Goal: Task Accomplishment & Management: Manage account settings

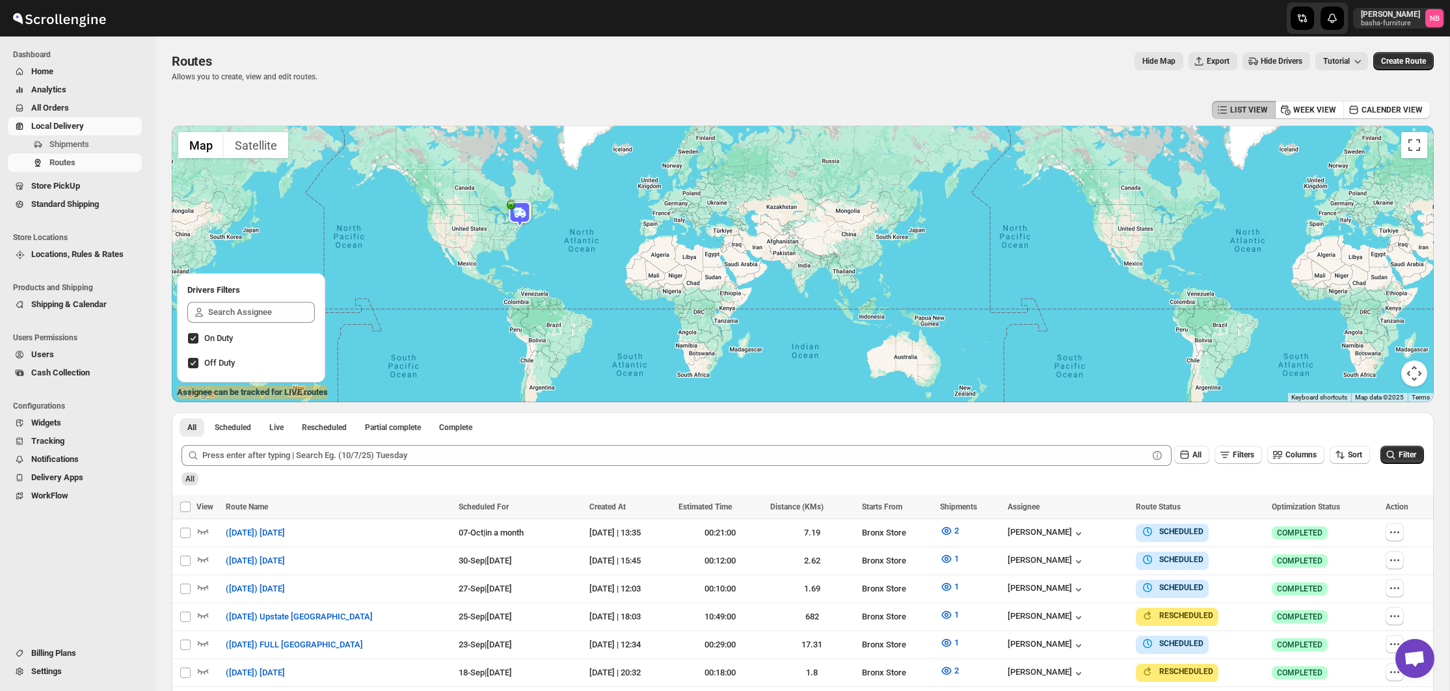
scroll to position [351, 0]
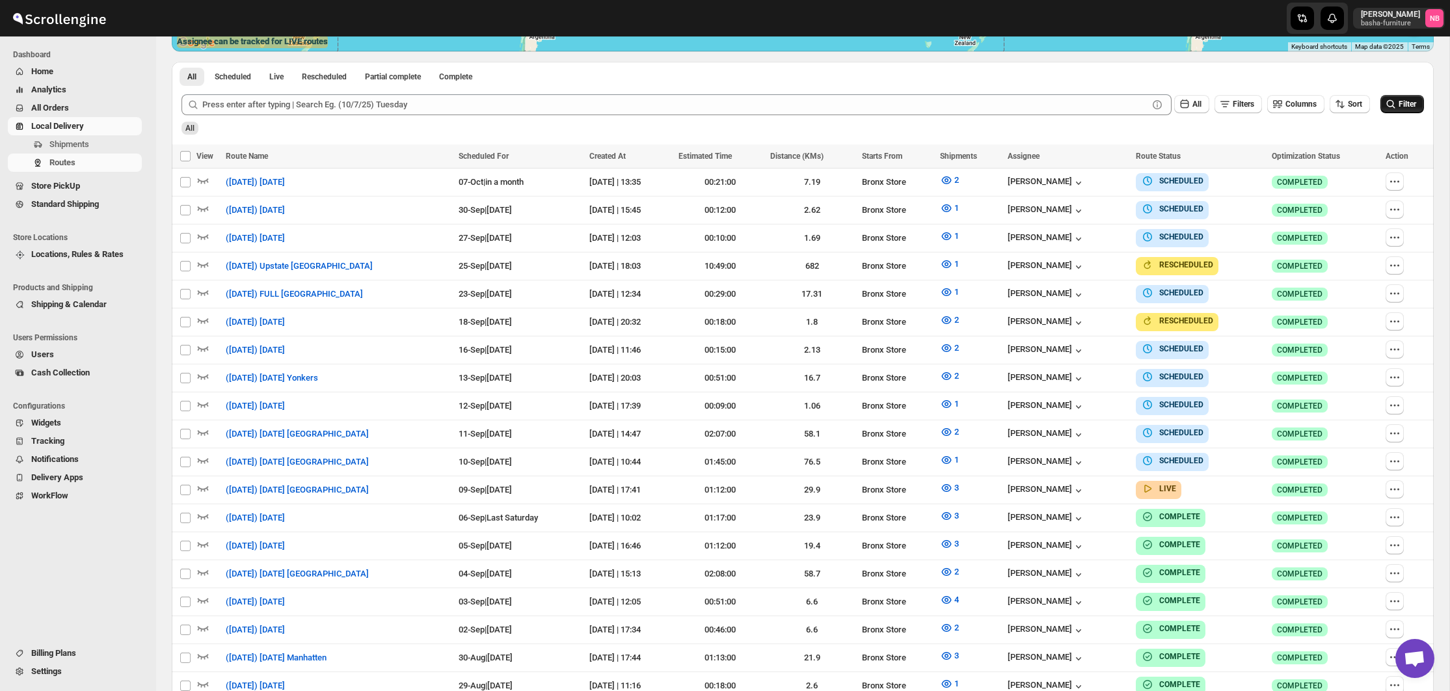
click at [1404, 105] on span "Filter" at bounding box center [1407, 104] width 18 height 9
click at [953, 481] on icon "button" at bounding box center [946, 487] width 13 height 13
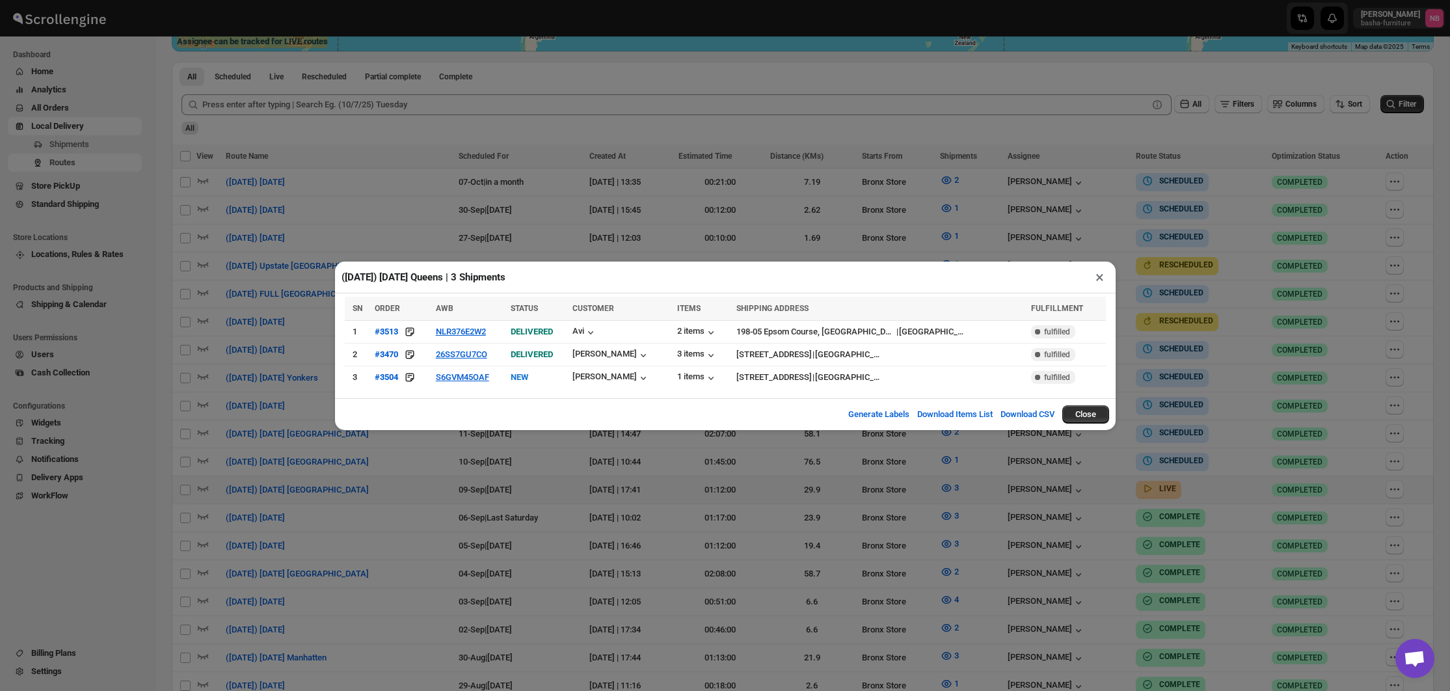
click at [488, 479] on div "(9/9/25) Tuesday Queens | 3 Shipments × SN ORDER AWB STATUS CUSTOMER ITEMS SHIP…" at bounding box center [725, 345] width 1450 height 691
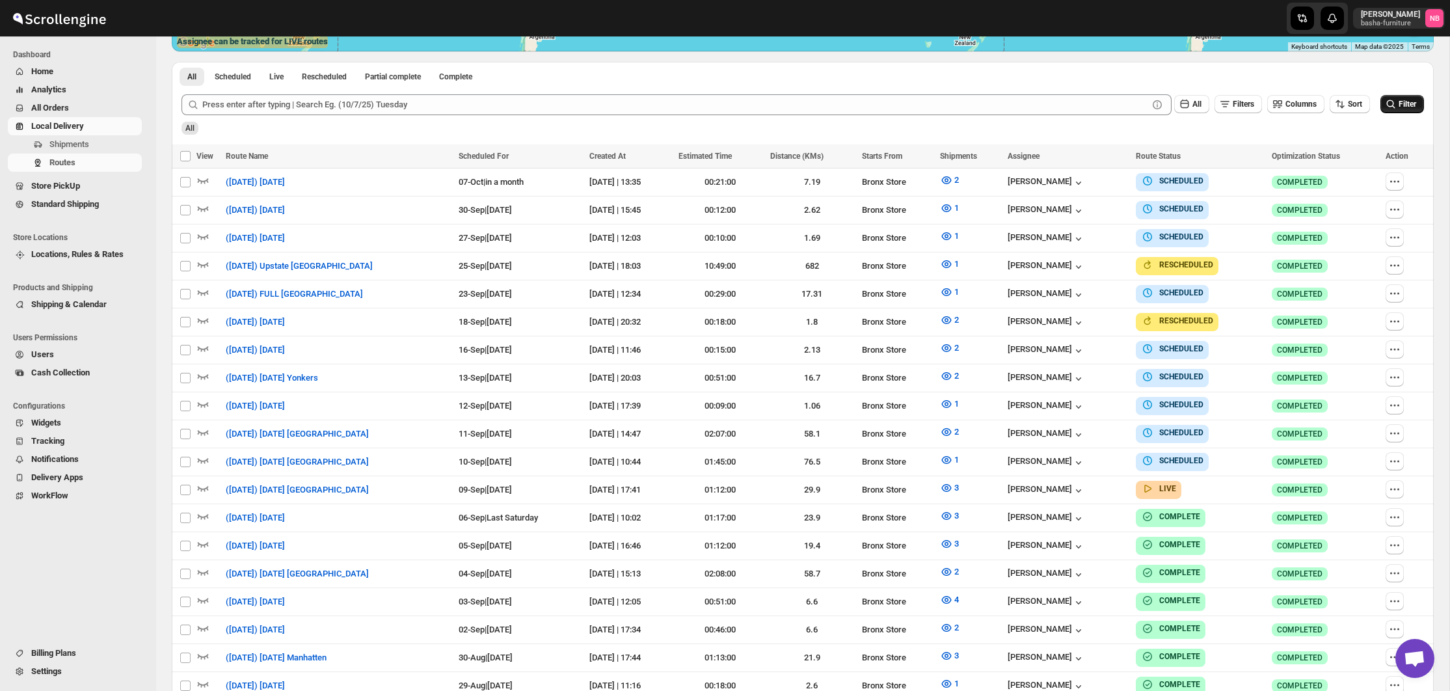
click at [1404, 96] on button "Filter" at bounding box center [1402, 104] width 44 height 18
click at [966, 479] on button "3" at bounding box center [949, 487] width 34 height 21
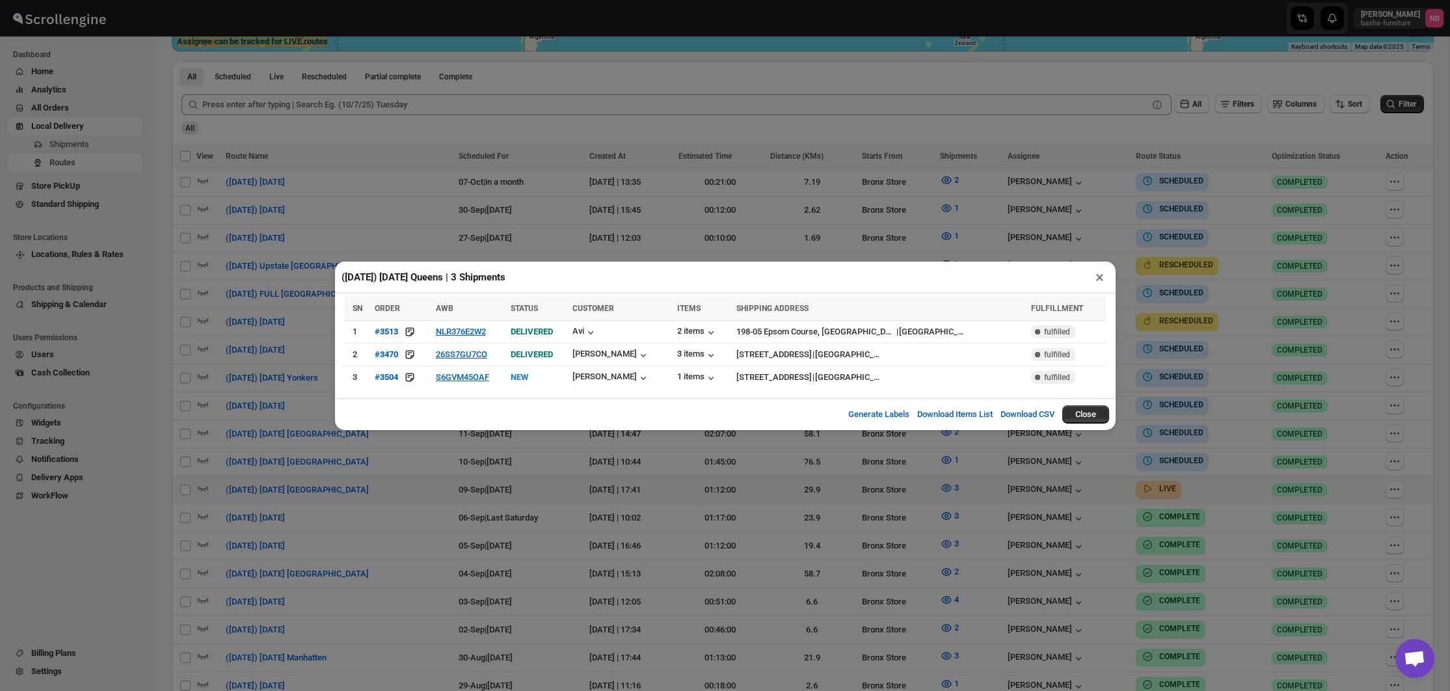
drag, startPoint x: 481, startPoint y: 490, endPoint x: 488, endPoint y: 490, distance: 7.2
click at [482, 490] on div "(9/9/25) Tuesday Queens | 3 Shipments × SN ORDER AWB STATUS CUSTOMER ITEMS SHIP…" at bounding box center [725, 345] width 1450 height 691
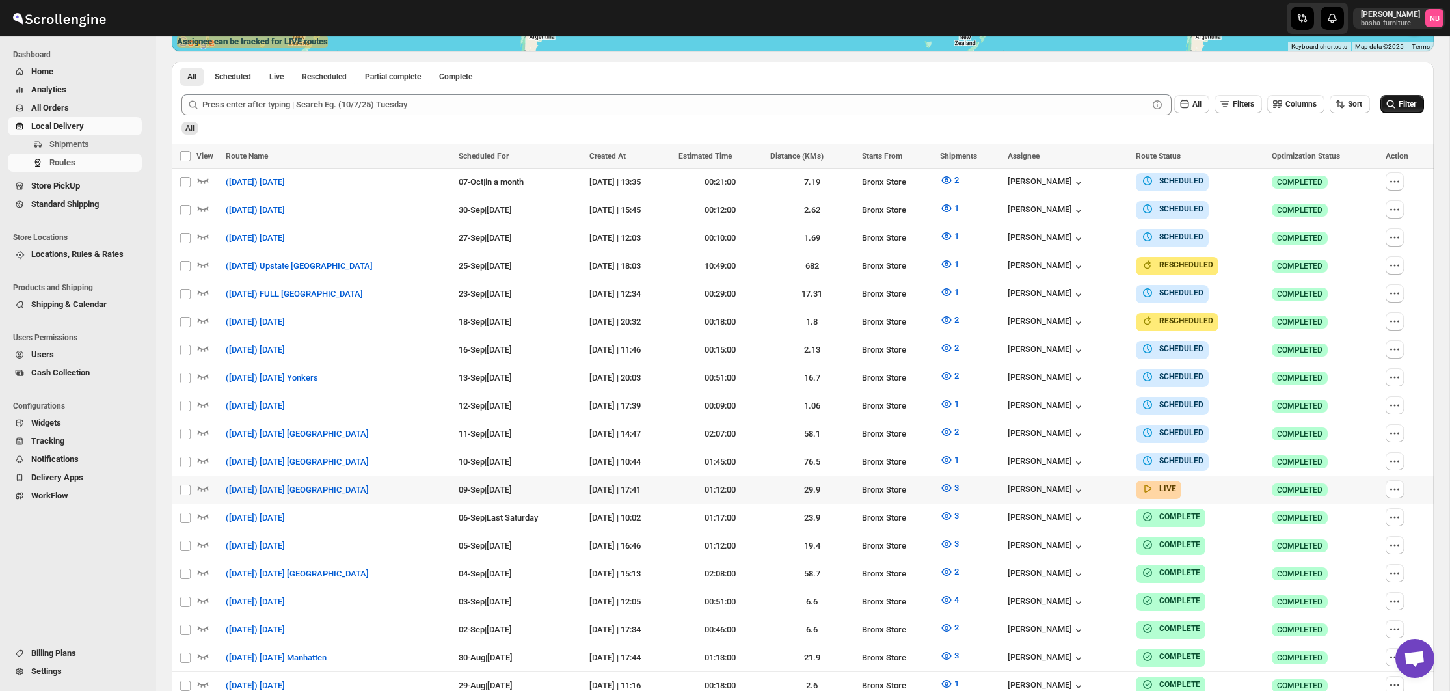
click at [1396, 105] on button "Filter" at bounding box center [1402, 104] width 44 height 18
click at [1422, 107] on button "Filter" at bounding box center [1402, 104] width 44 height 18
click at [953, 484] on icon "button" at bounding box center [946, 487] width 13 height 13
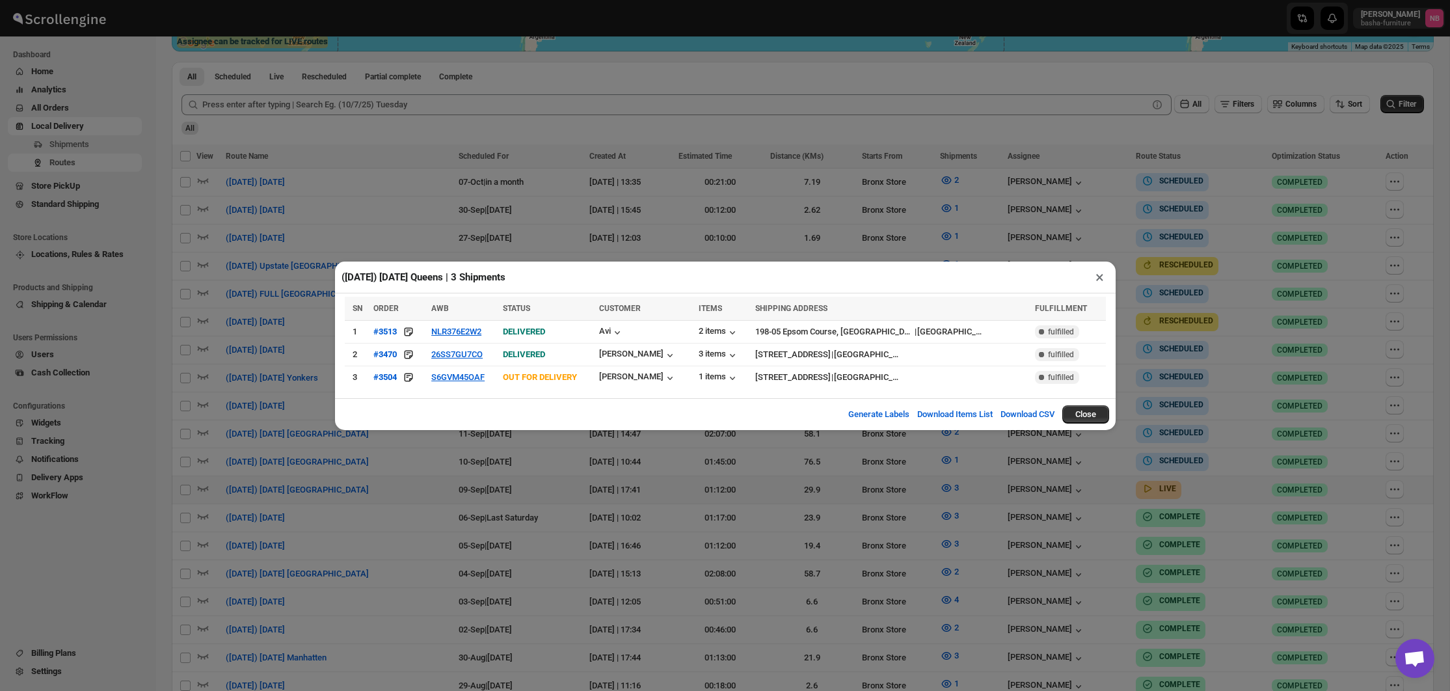
click at [538, 465] on div "(9/9/25) Tuesday Queens | 3 Shipments × SN ORDER AWB STATUS CUSTOMER ITEMS SHIP…" at bounding box center [725, 345] width 1450 height 691
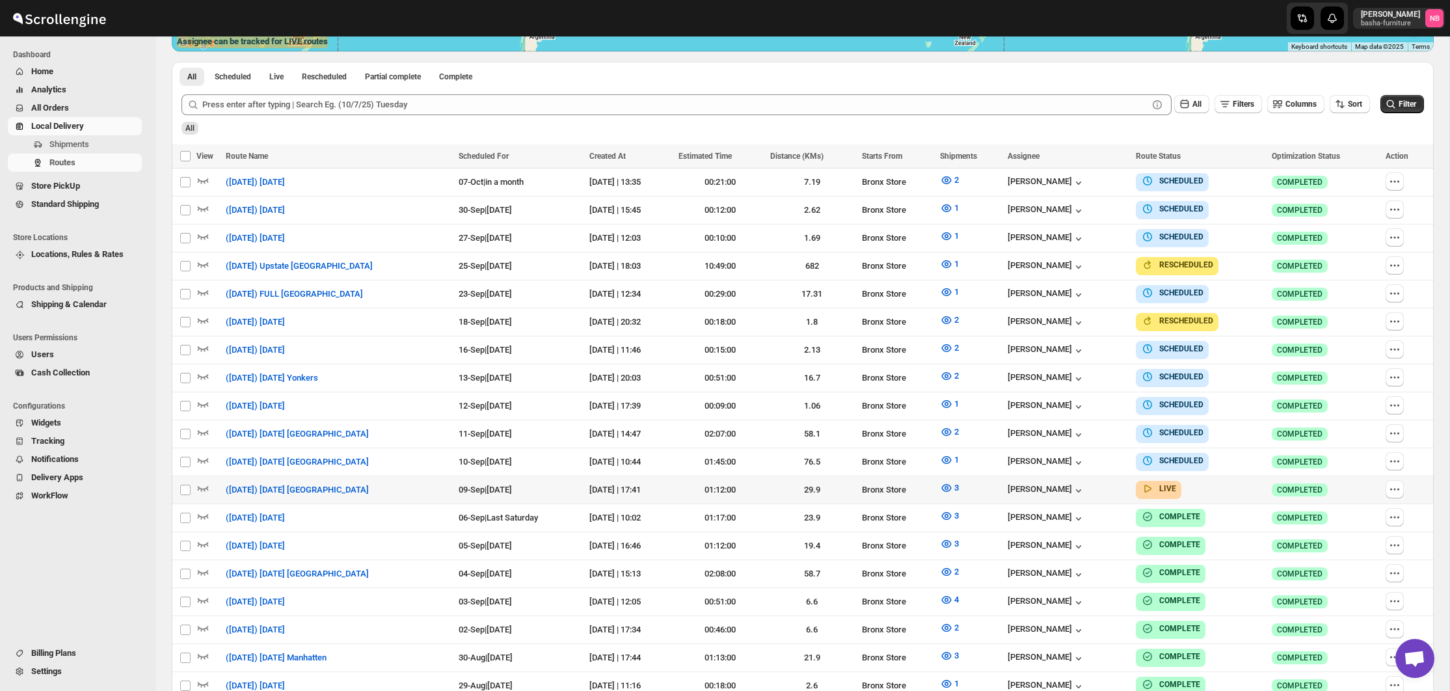
click at [49, 101] on span "All Orders" at bounding box center [85, 107] width 108 height 13
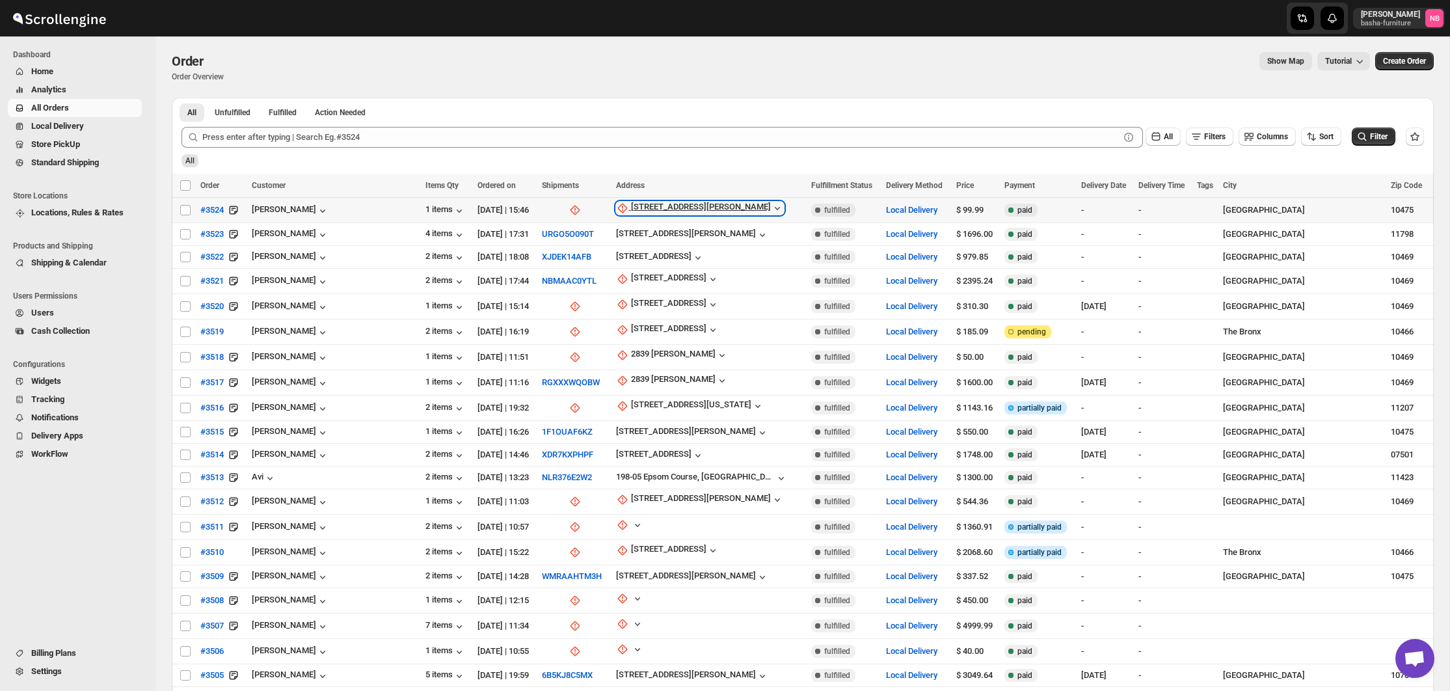
click at [653, 213] on div "[STREET_ADDRESS][PERSON_NAME]" at bounding box center [701, 208] width 140 height 13
click at [637, 280] on span "Update manually" at bounding box center [656, 279] width 62 height 10
select select "US"
select select "[US_STATE]"
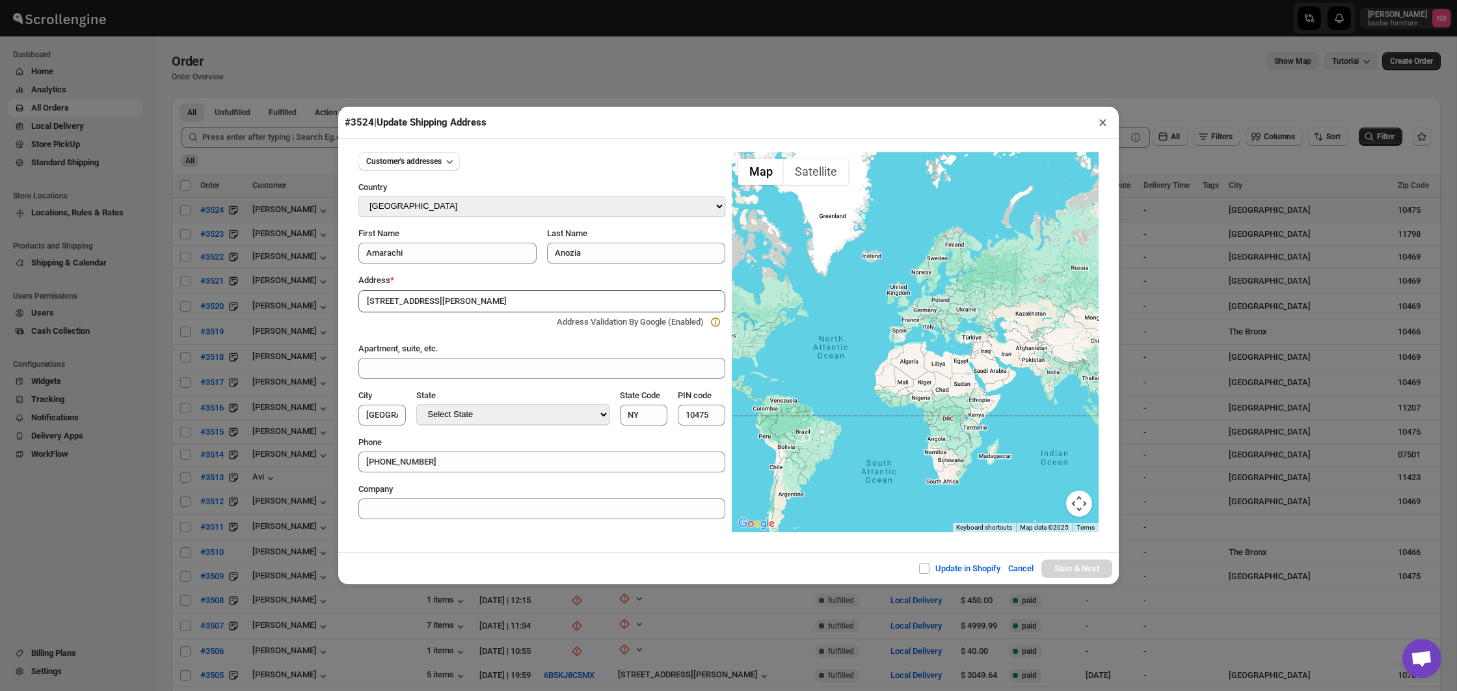
type input "[STREET_ADDRESS][PERSON_NAME]"
click at [1104, 120] on button "×" at bounding box center [1102, 122] width 19 height 18
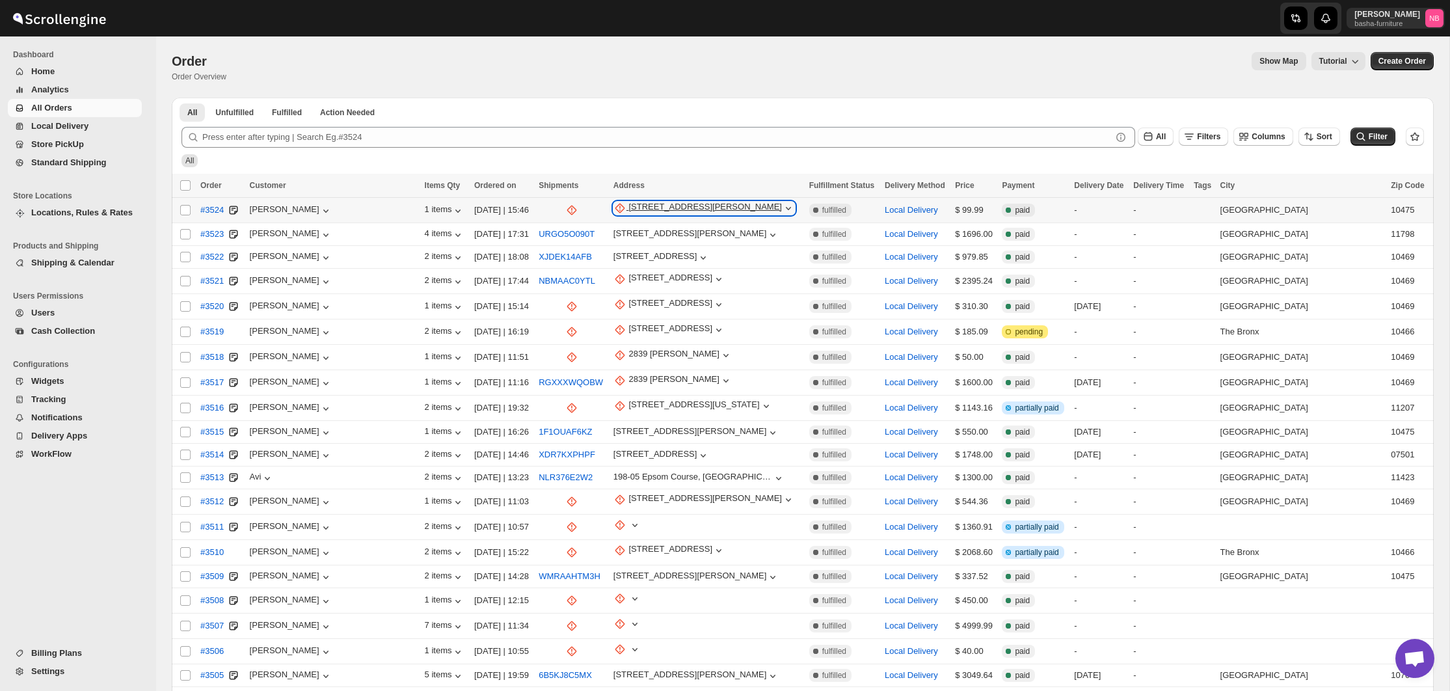
click at [645, 215] on div "[STREET_ADDRESS][PERSON_NAME]" at bounding box center [704, 208] width 153 height 13
click at [633, 270] on button "Update manually" at bounding box center [651, 278] width 94 height 21
select select "US"
select select "[US_STATE]"
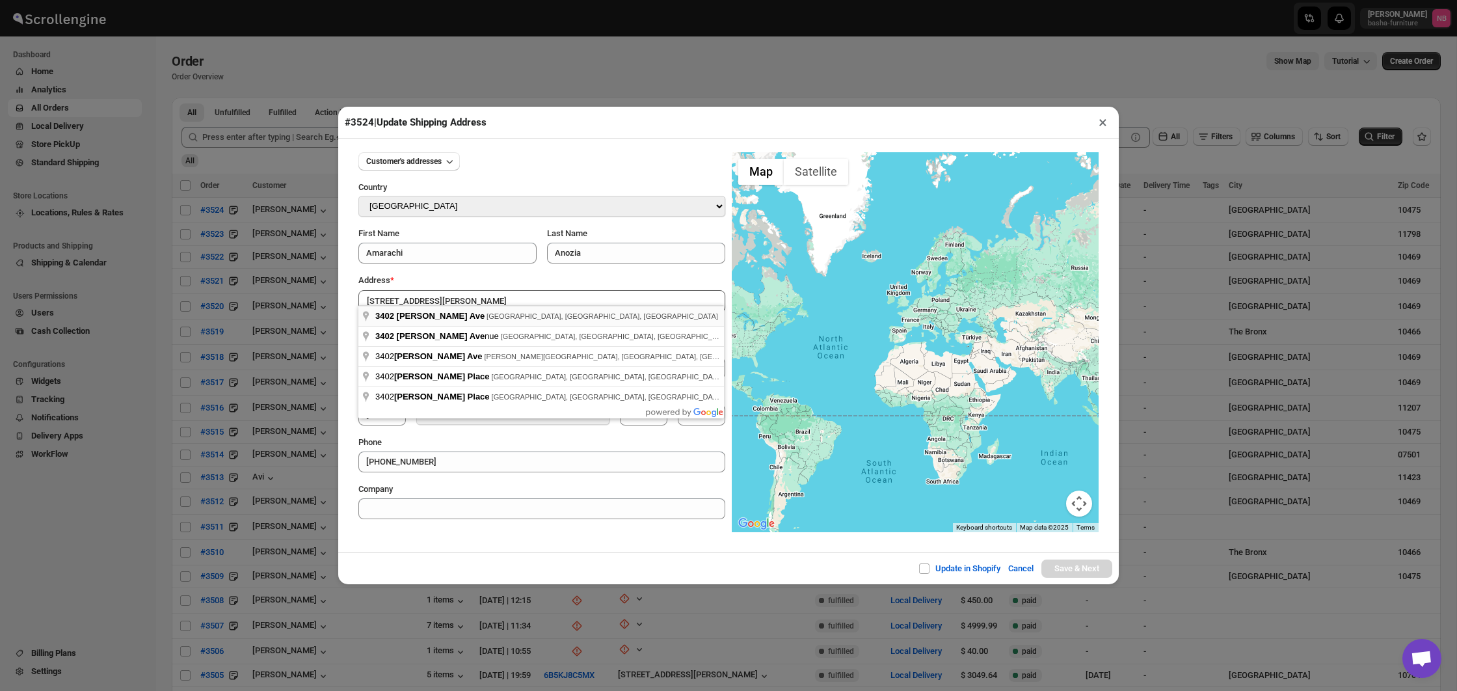
type input "[STREET_ADDRESS][PERSON_NAME]"
type input "[GEOGRAPHIC_DATA]"
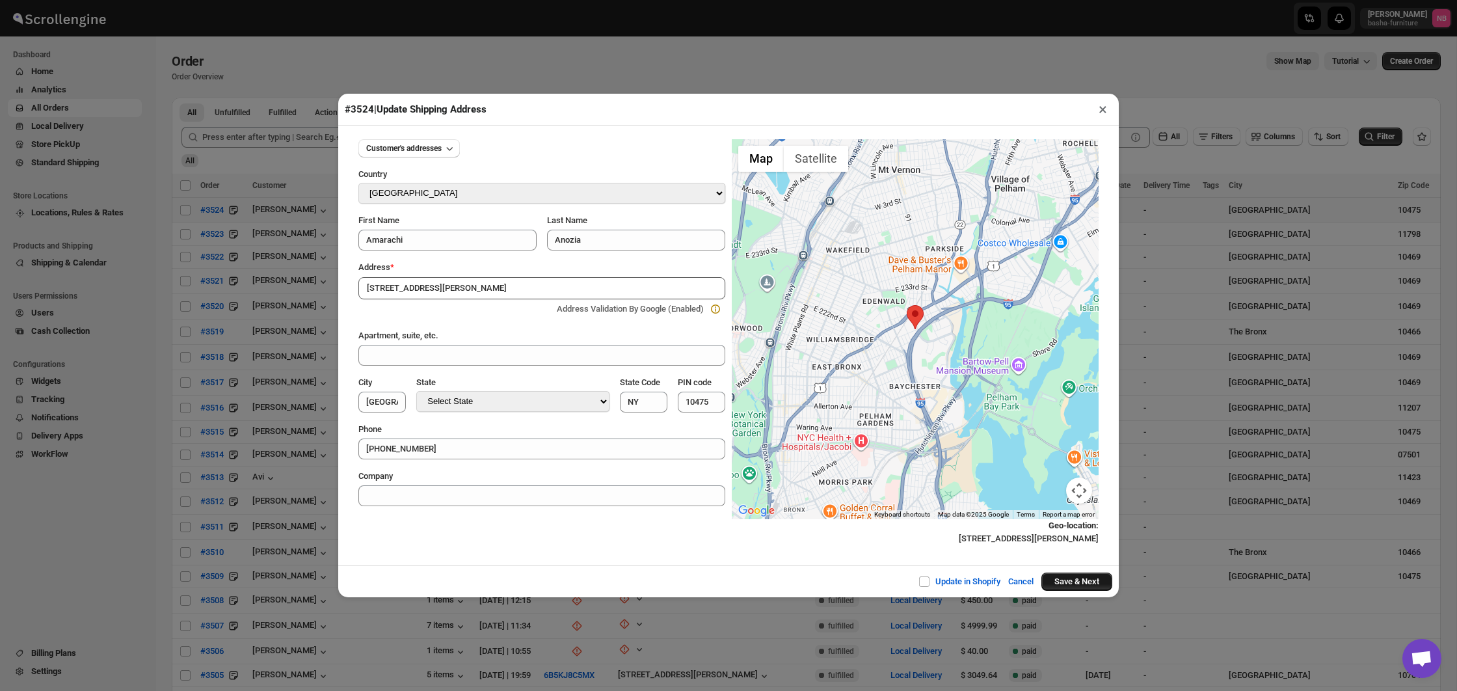
click at [1058, 573] on button "Save & Next" at bounding box center [1076, 581] width 71 height 18
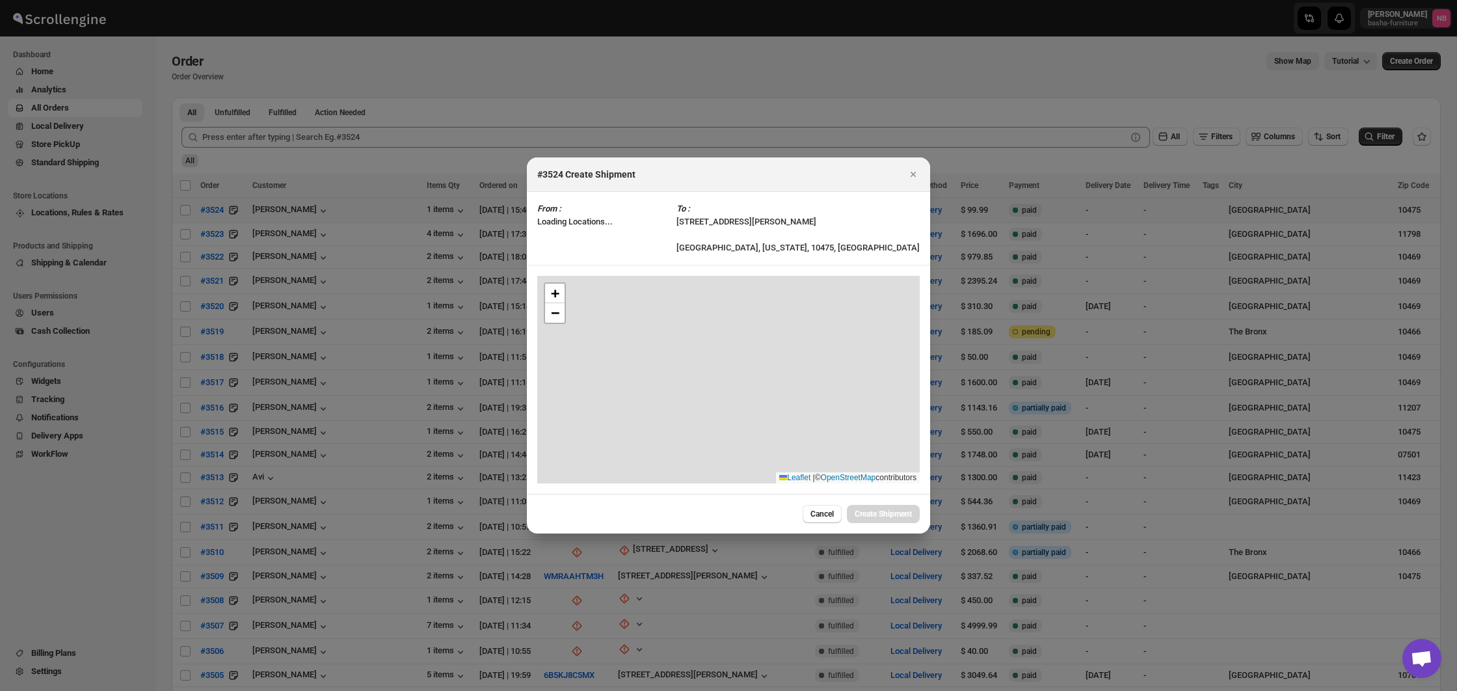
click at [1059, 578] on div at bounding box center [728, 345] width 1457 height 691
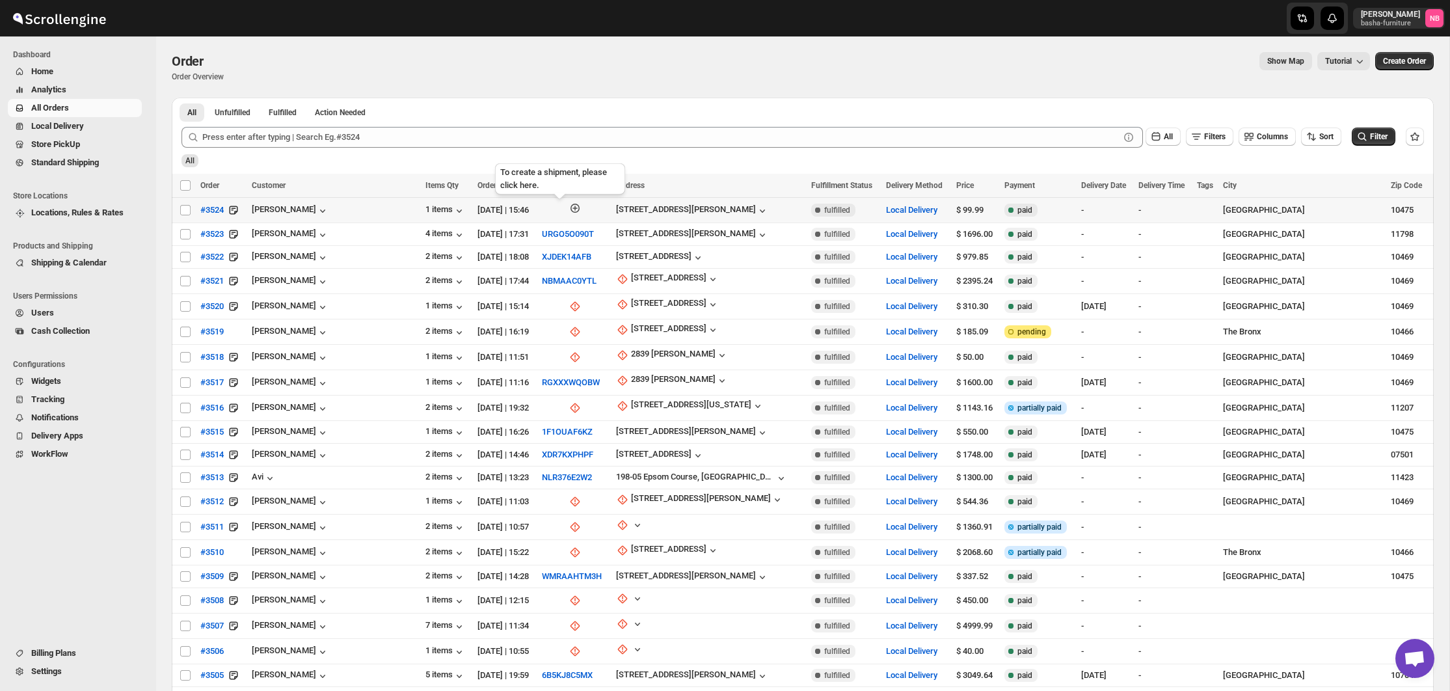
click at [568, 203] on icon "button" at bounding box center [574, 208] width 13 height 13
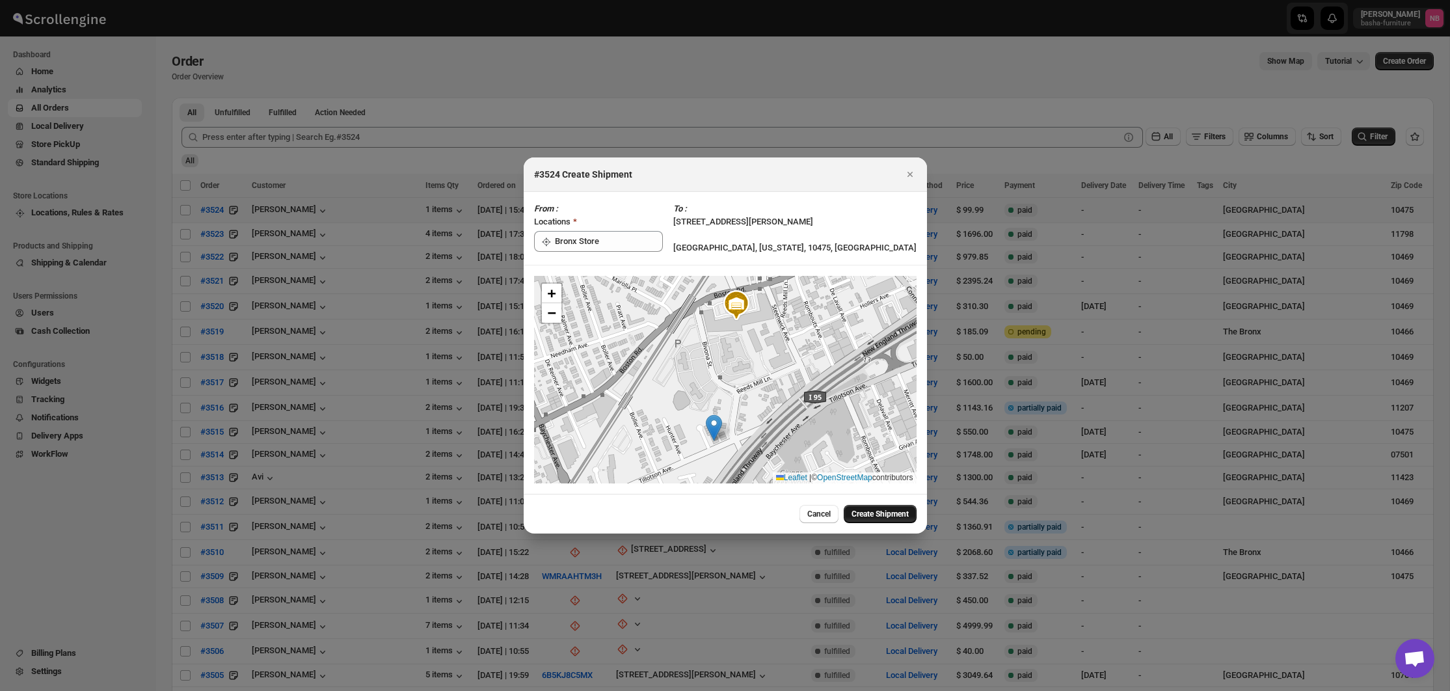
click at [862, 511] on span "Create Shipment" at bounding box center [879, 514] width 57 height 10
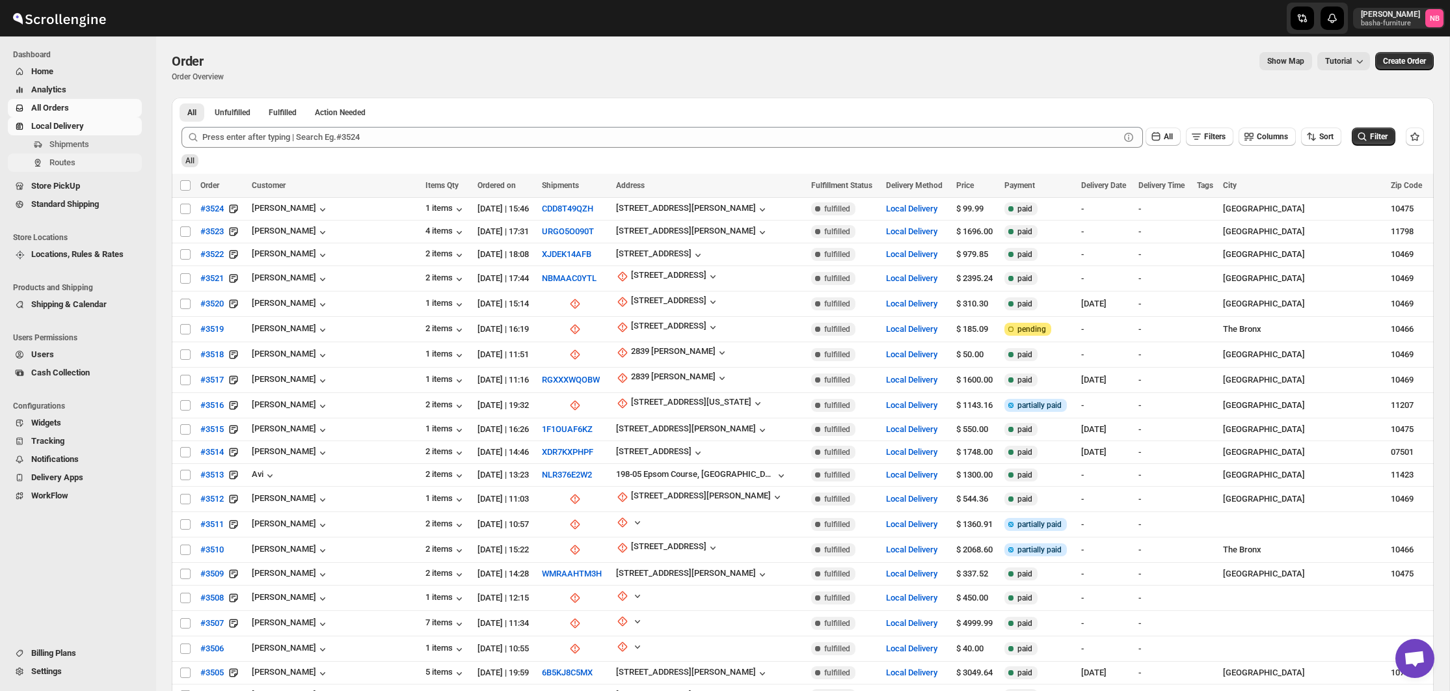
click at [68, 156] on span "Routes" at bounding box center [94, 162] width 90 height 13
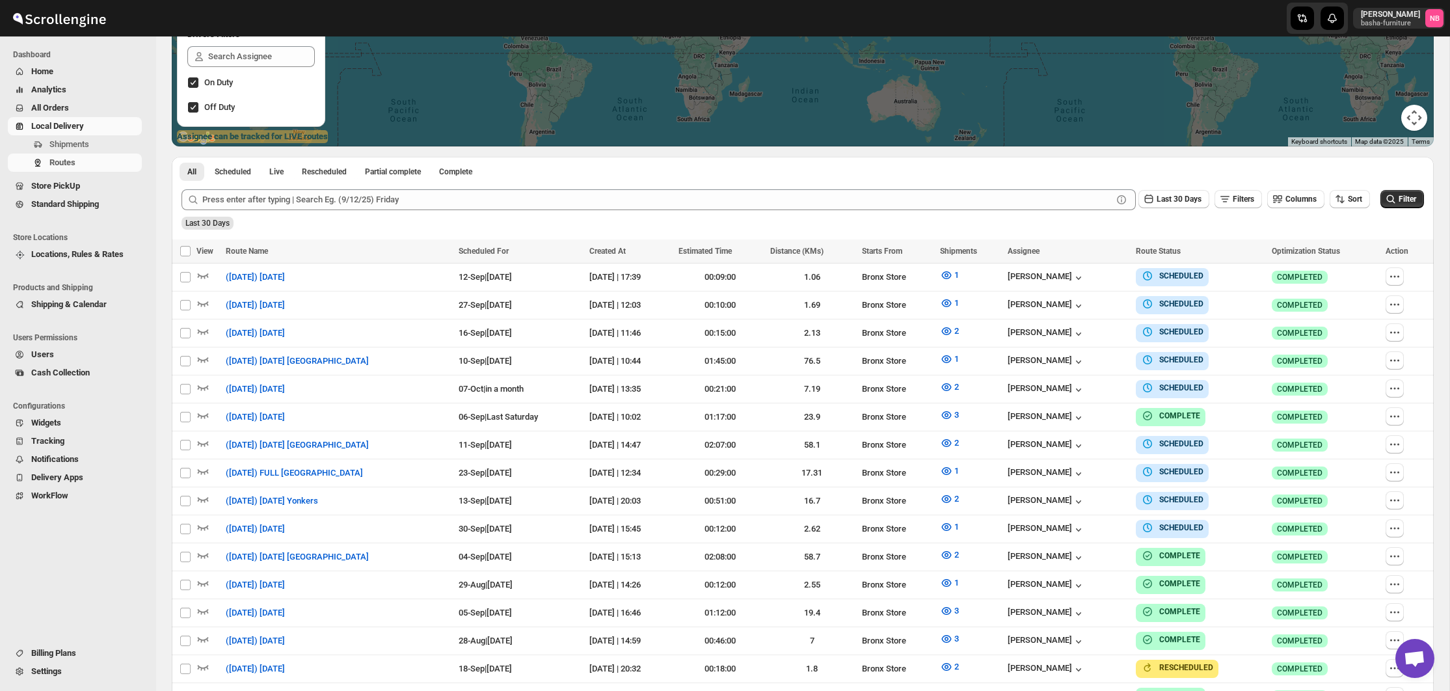
scroll to position [289, 0]
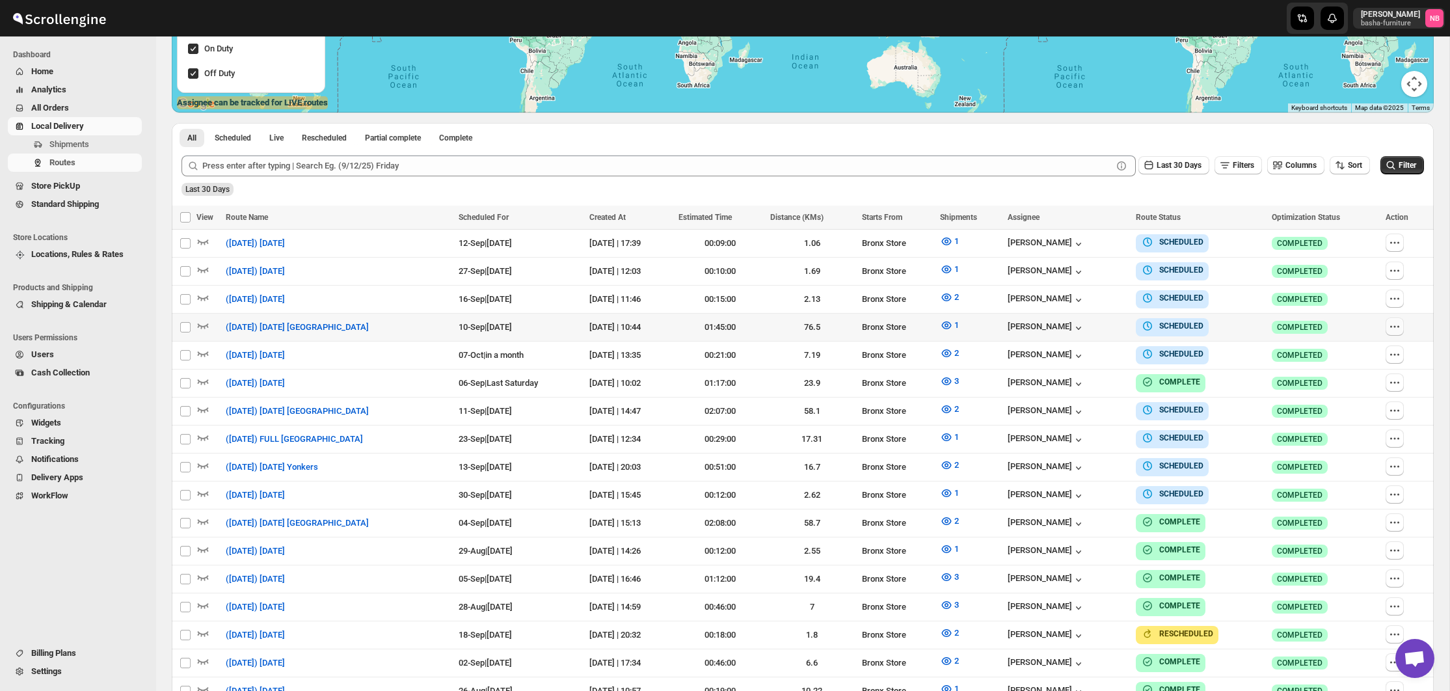
click at [1398, 329] on icon "button" at bounding box center [1394, 326] width 13 height 13
checkbox input "true"
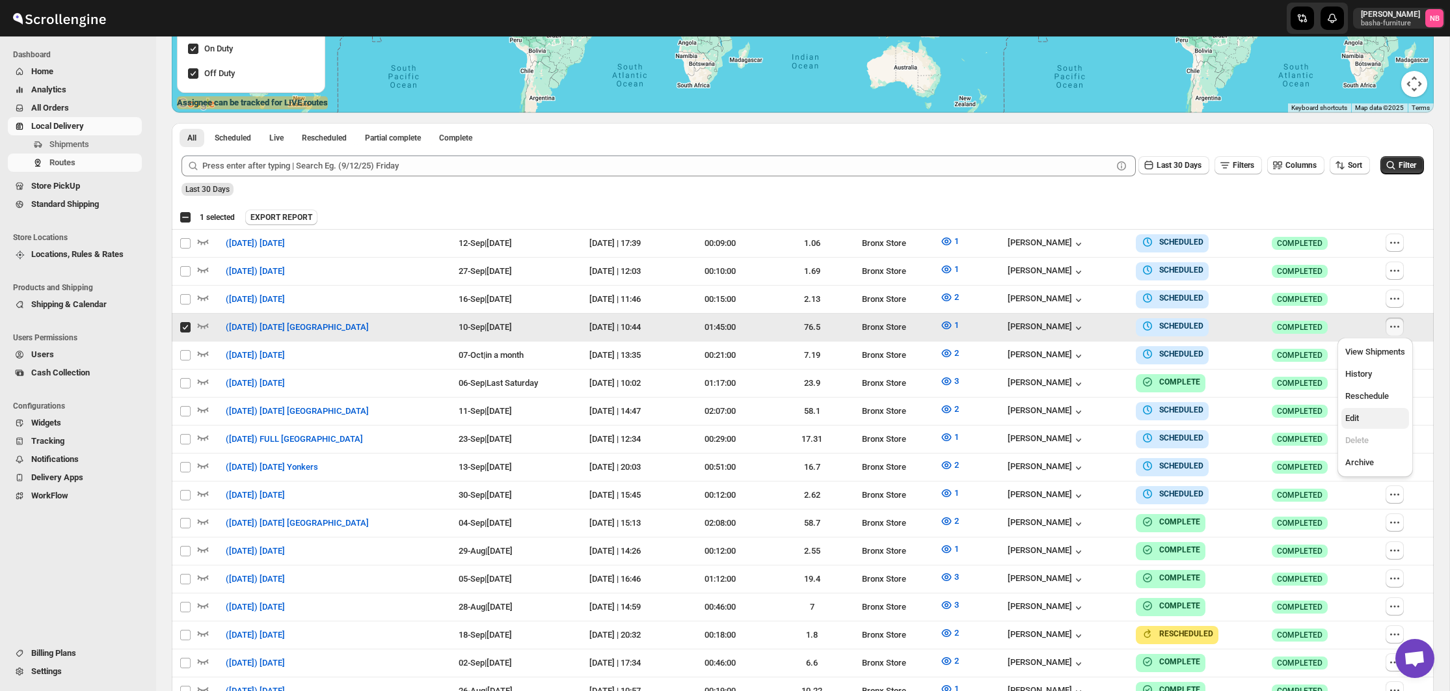
click at [1383, 423] on span "Edit" at bounding box center [1375, 418] width 60 height 13
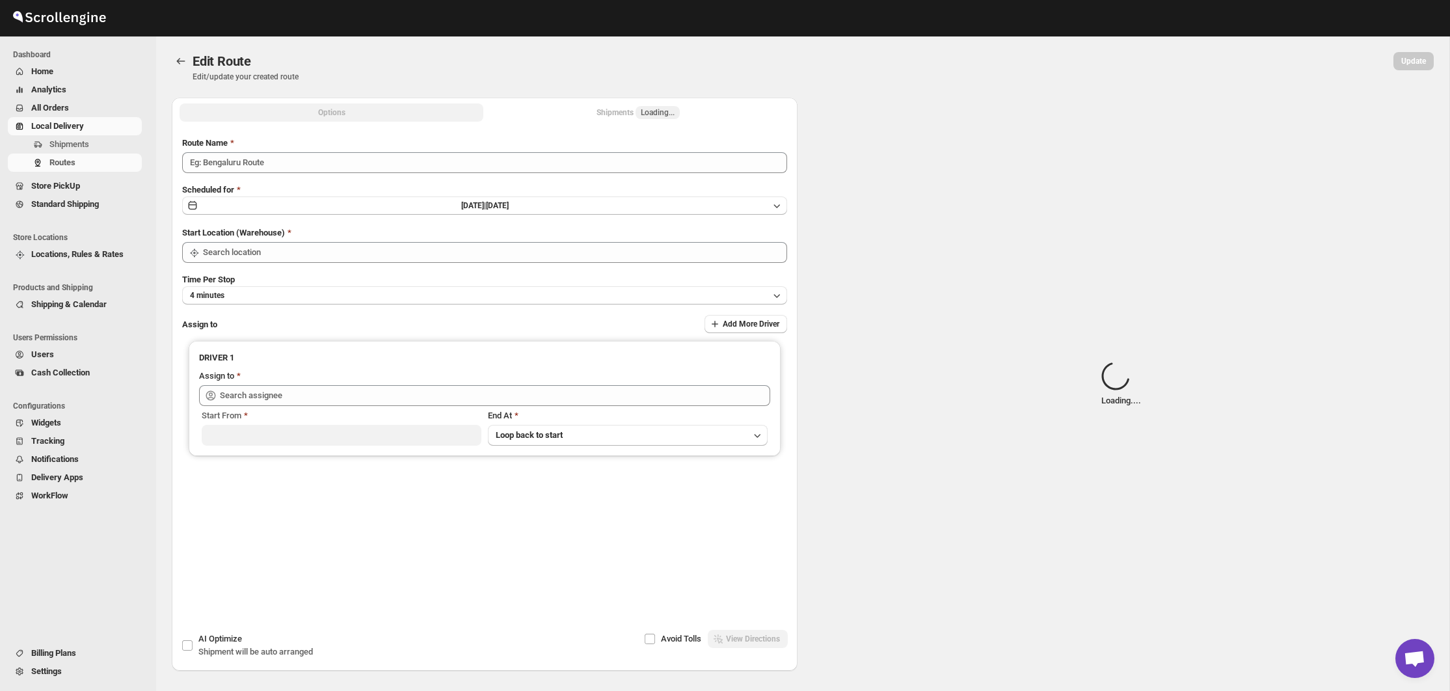
type input "([DATE]) [DATE] [GEOGRAPHIC_DATA]"
type input "Bronx Store"
type input "[PERSON_NAME] ([EMAIL_ADDRESS][DOMAIN_NAME])"
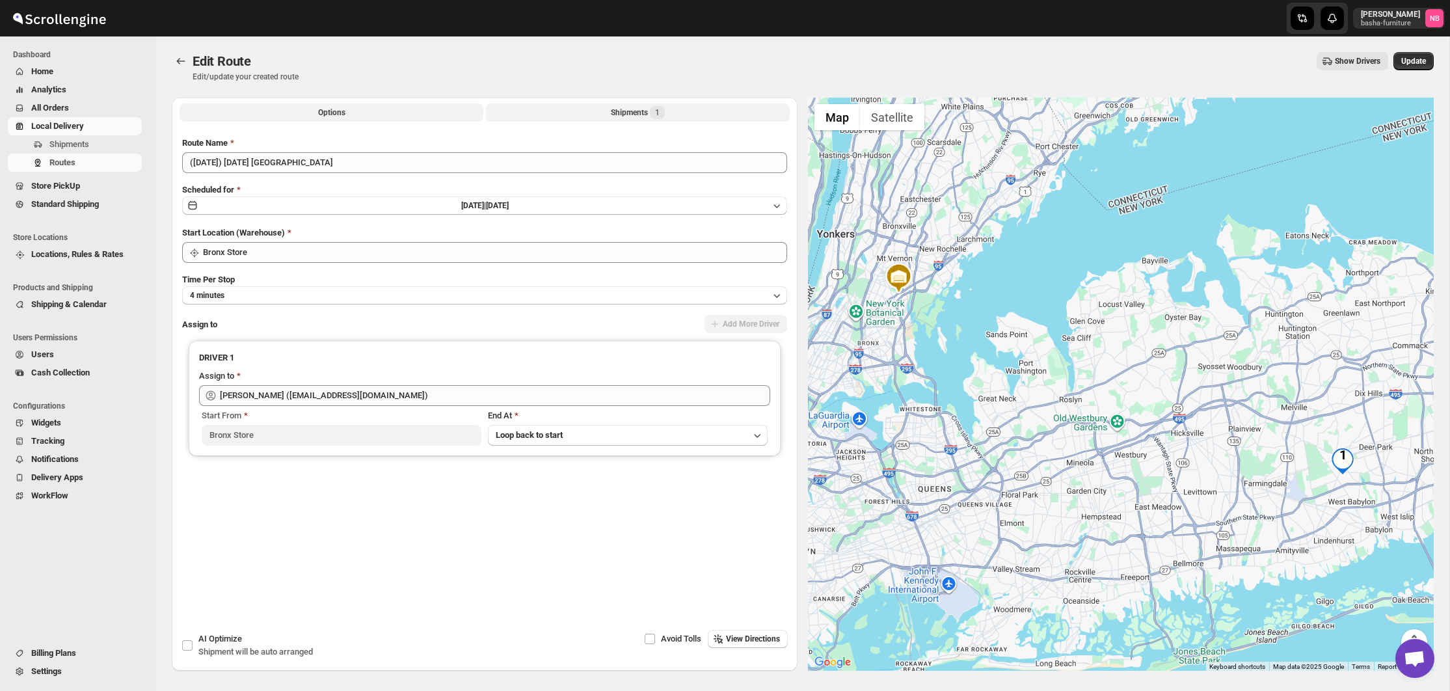
drag, startPoint x: 577, startPoint y: 112, endPoint x: 574, endPoint y: 118, distance: 6.7
click at [577, 112] on button "Shipments 1" at bounding box center [638, 112] width 304 height 18
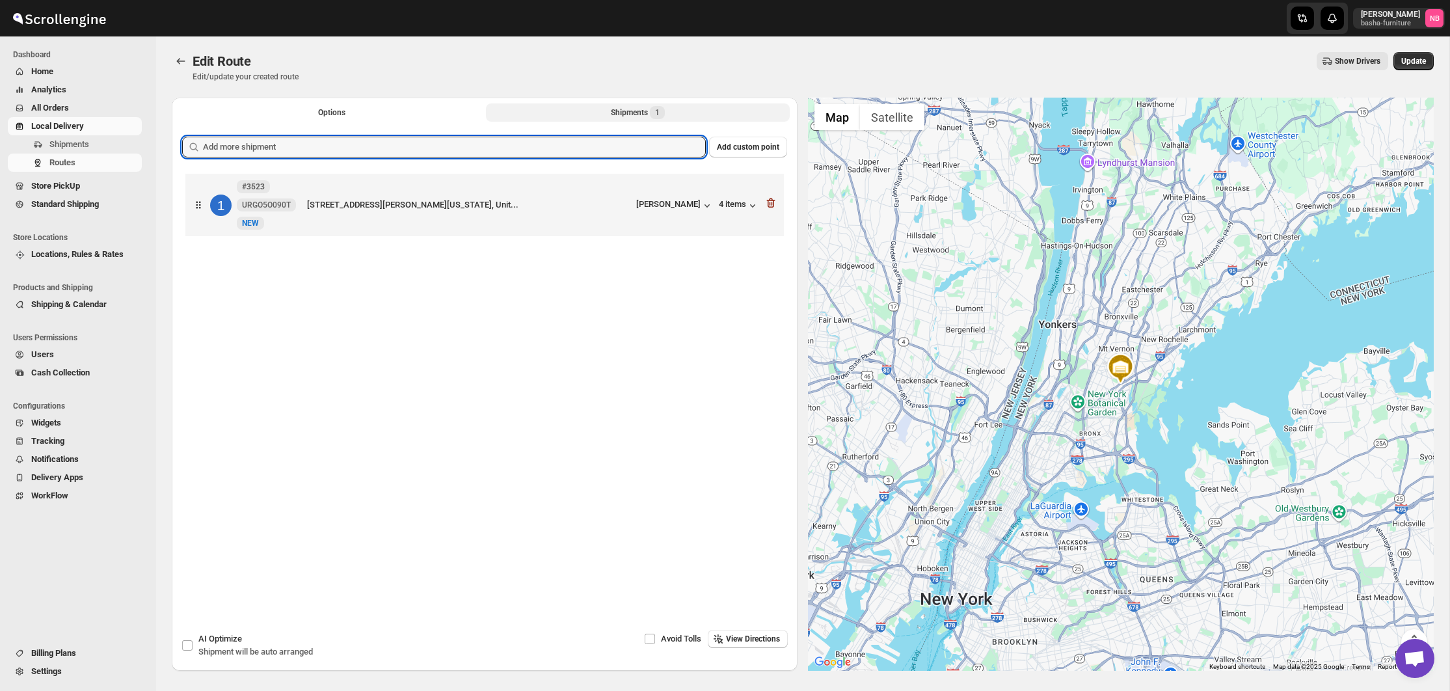
click at [547, 137] on input "text" at bounding box center [454, 147] width 503 height 21
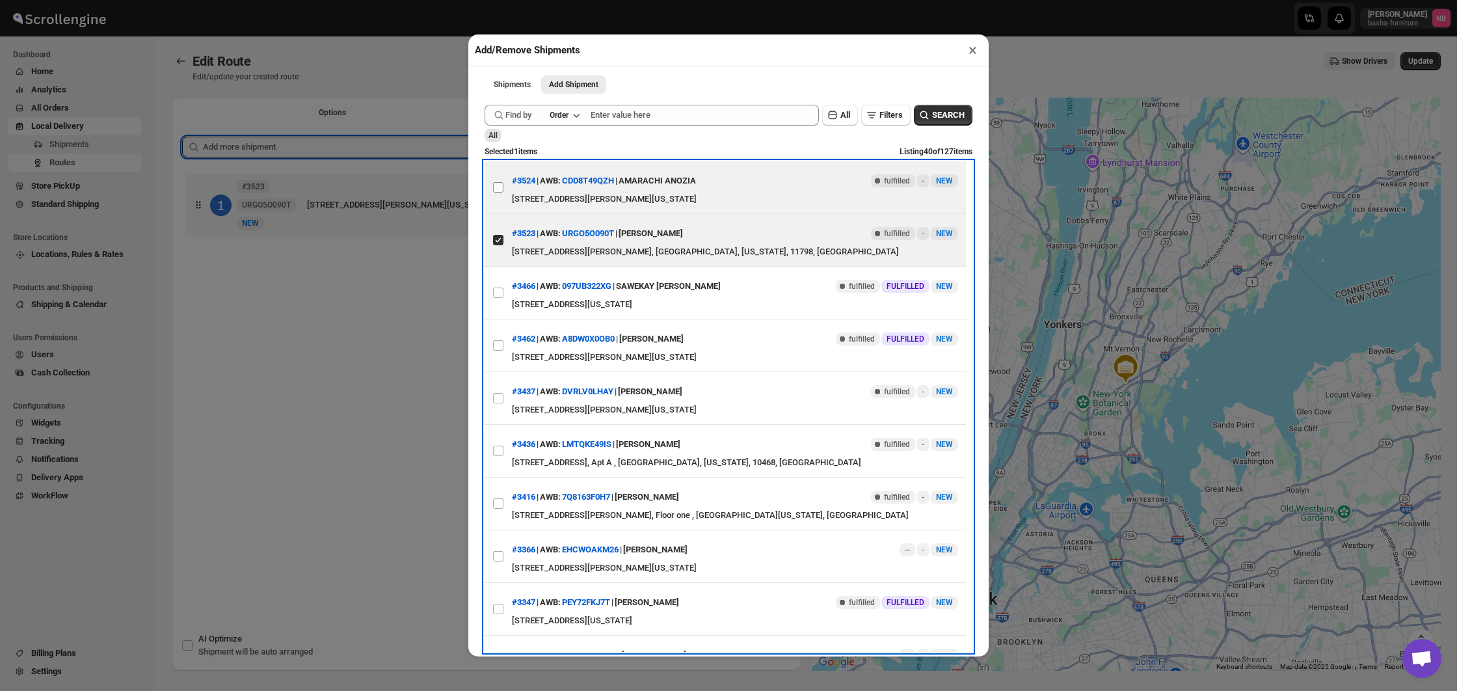
click at [503, 190] on span at bounding box center [498, 187] width 12 height 12
click at [503, 190] on input "View details for 68c08499460e7d780920be8b" at bounding box center [498, 187] width 10 height 10
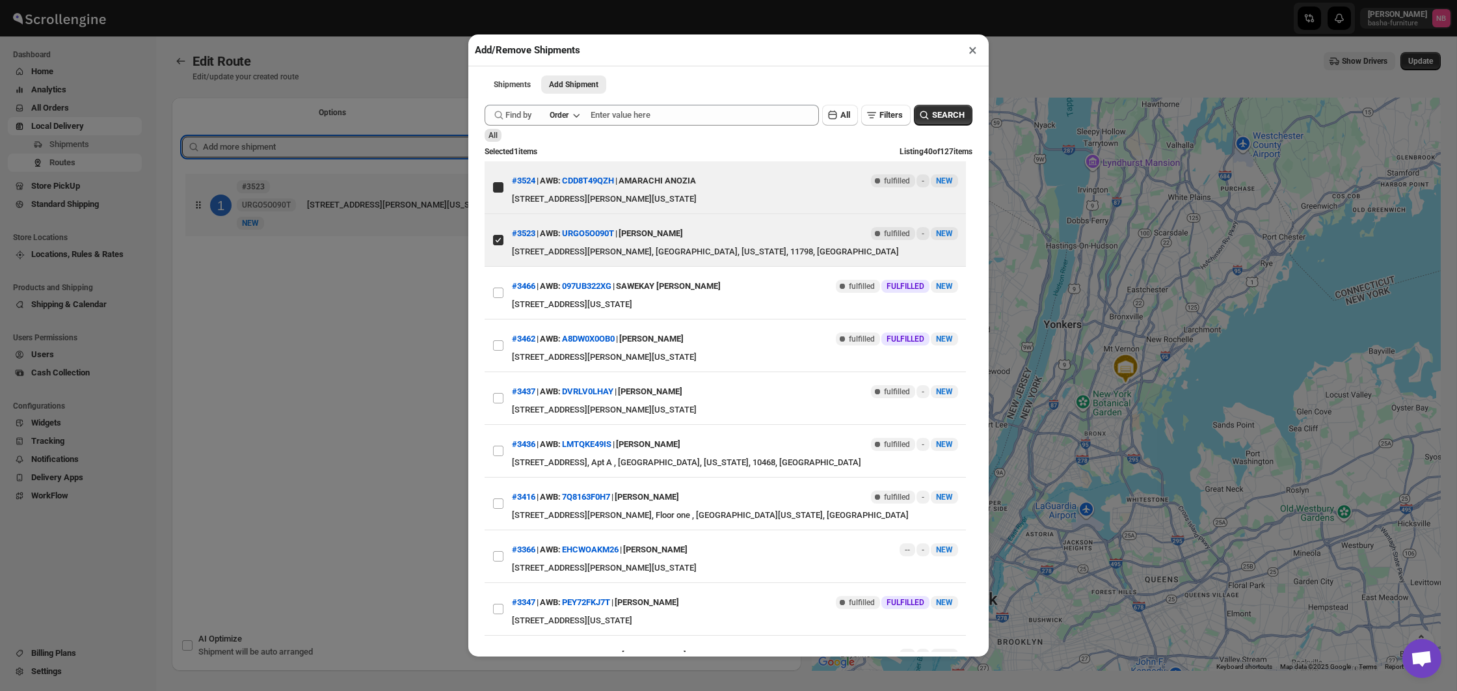
checkbox input "true"
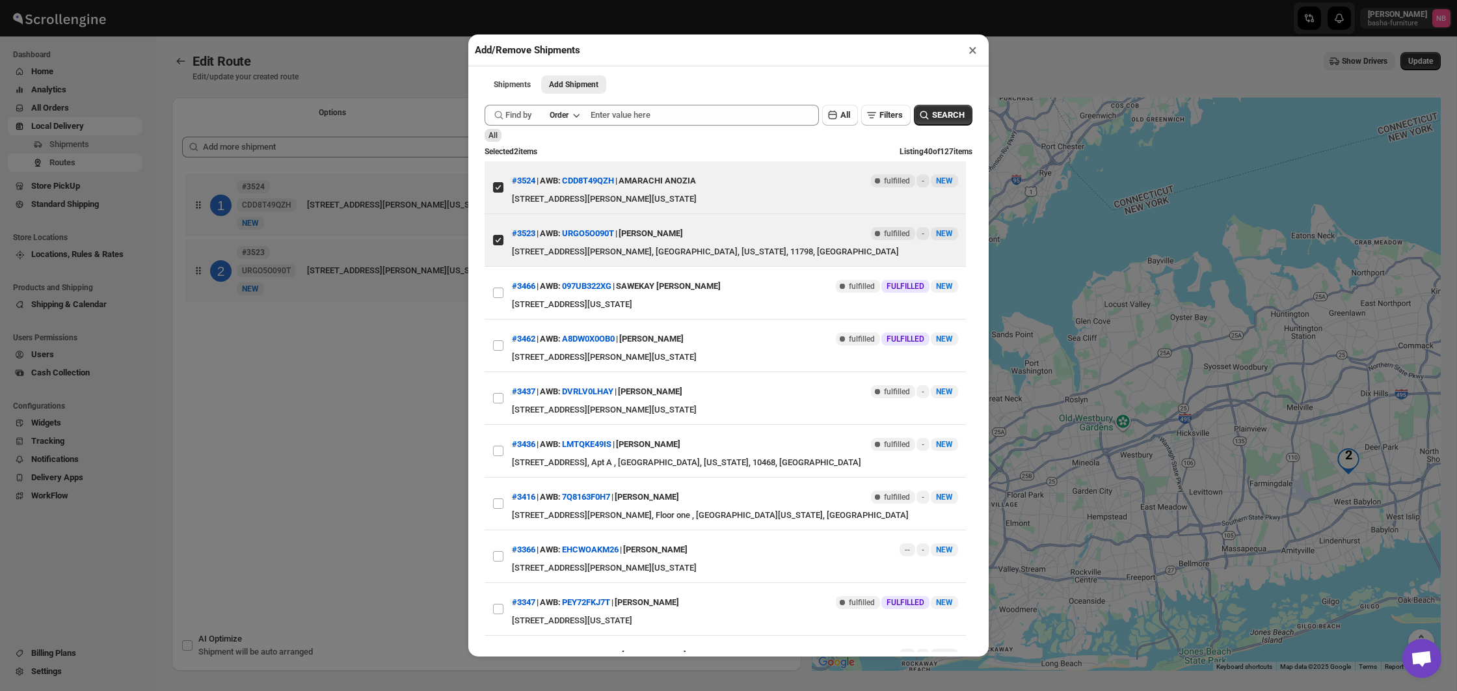
click at [353, 397] on div "Add/Remove Shipments × Shipments Add Shipment More views Shipments Add Shipment…" at bounding box center [728, 345] width 1457 height 691
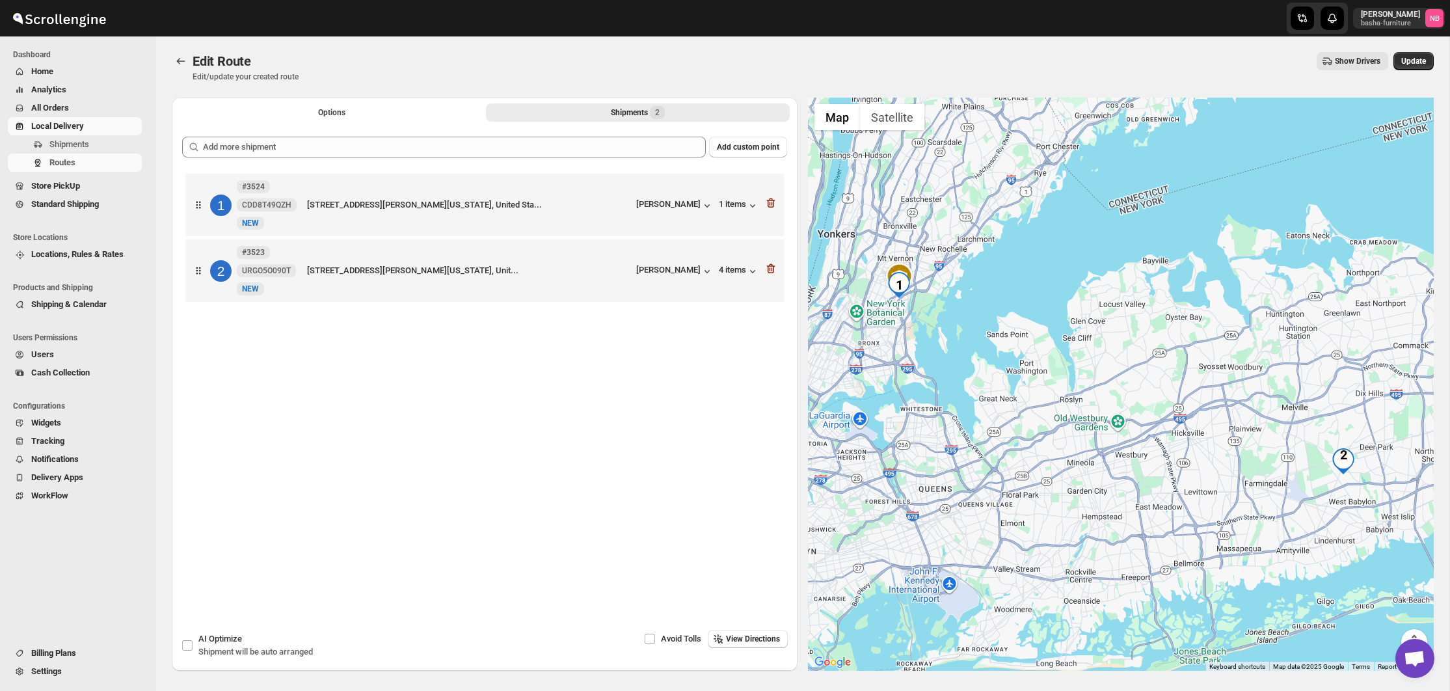
drag, startPoint x: 462, startPoint y: 282, endPoint x: 463, endPoint y: 246, distance: 35.8
click at [463, 246] on div "1 #3524 CDD8T49QZH New [GEOGRAPHIC_DATA][STREET_ADDRESS][PERSON_NAME], [GEOGRAP…" at bounding box center [484, 239] width 605 height 138
click at [1415, 72] on div "Edit Route Edit/update your created route Show Drivers More actions Show Driver…" at bounding box center [803, 67] width 1262 height 30
click at [1415, 68] on button "Update" at bounding box center [1413, 61] width 40 height 18
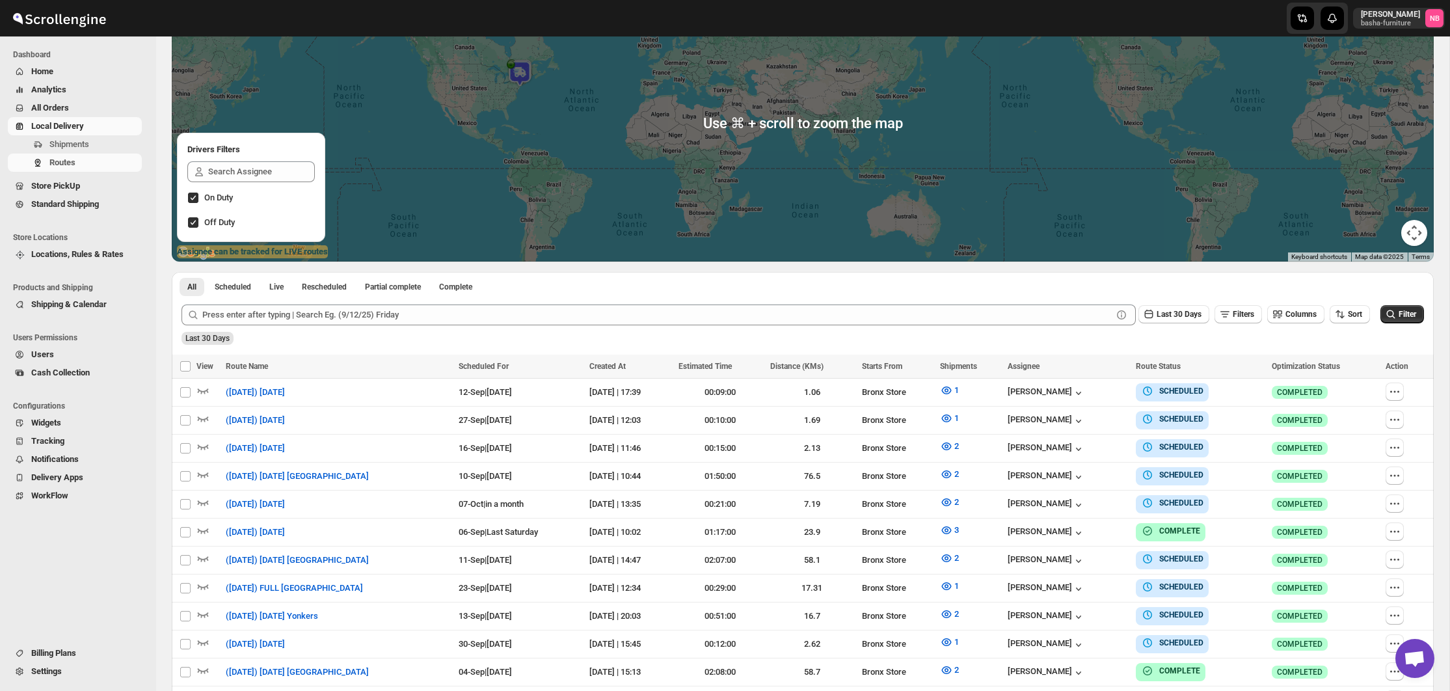
scroll to position [247, 0]
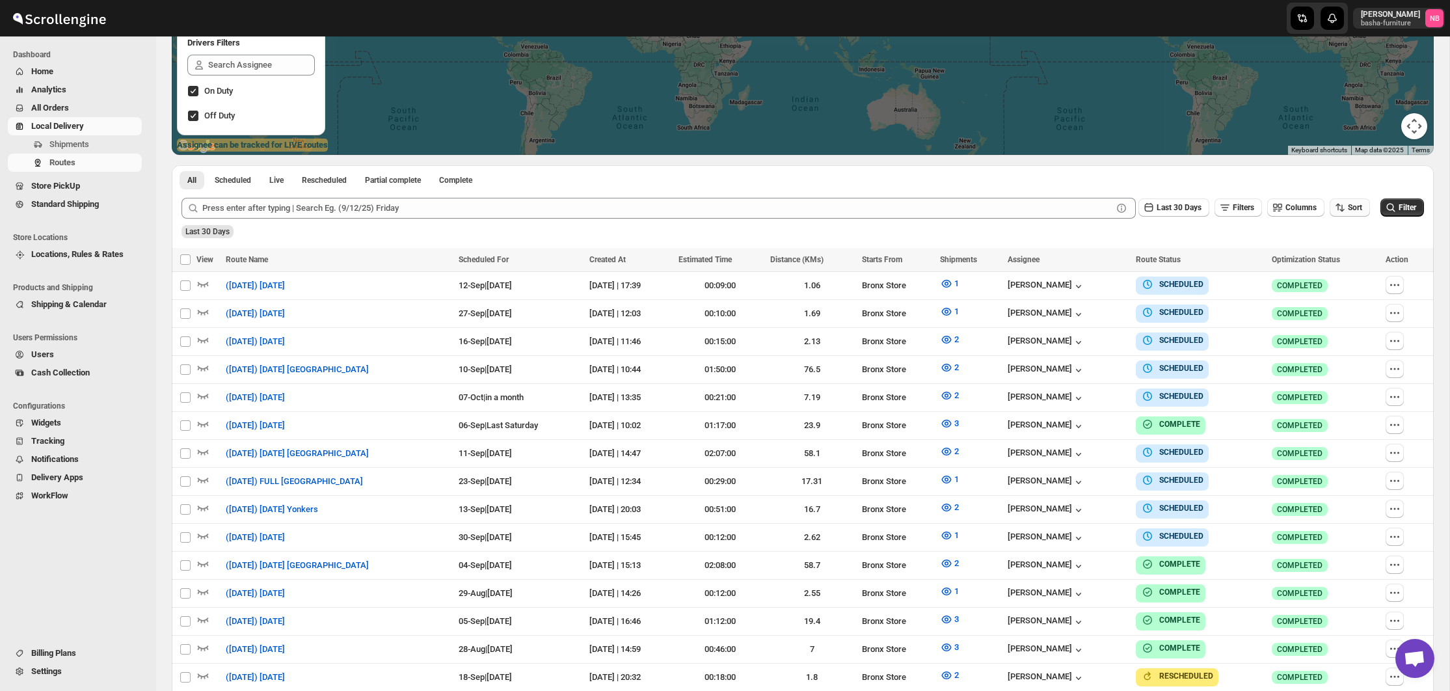
click at [1348, 213] on span "Sort" at bounding box center [1355, 207] width 14 height 10
click at [1338, 271] on div "Due Date" at bounding box center [1326, 277] width 34 height 13
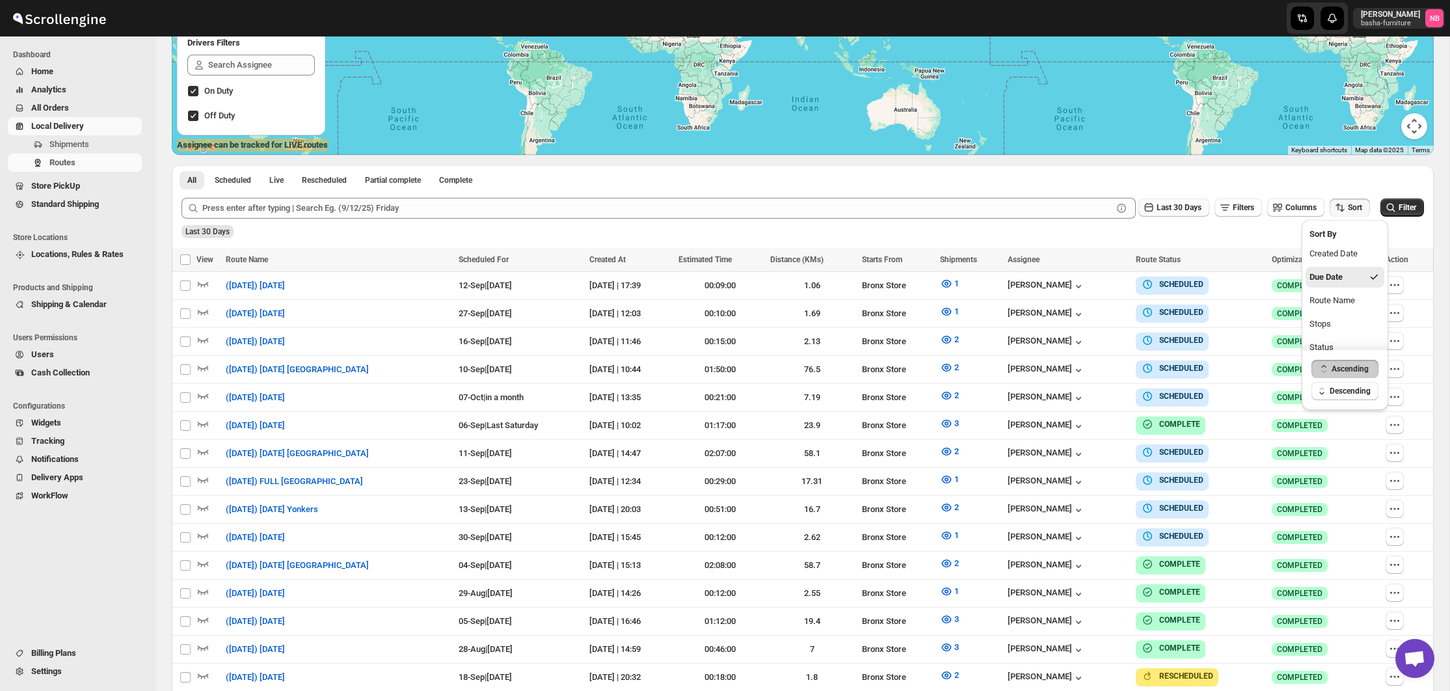
drag, startPoint x: 1160, startPoint y: 208, endPoint x: 1159, endPoint y: 215, distance: 7.2
click at [1160, 208] on span "Last 30 Days" at bounding box center [1178, 207] width 45 height 9
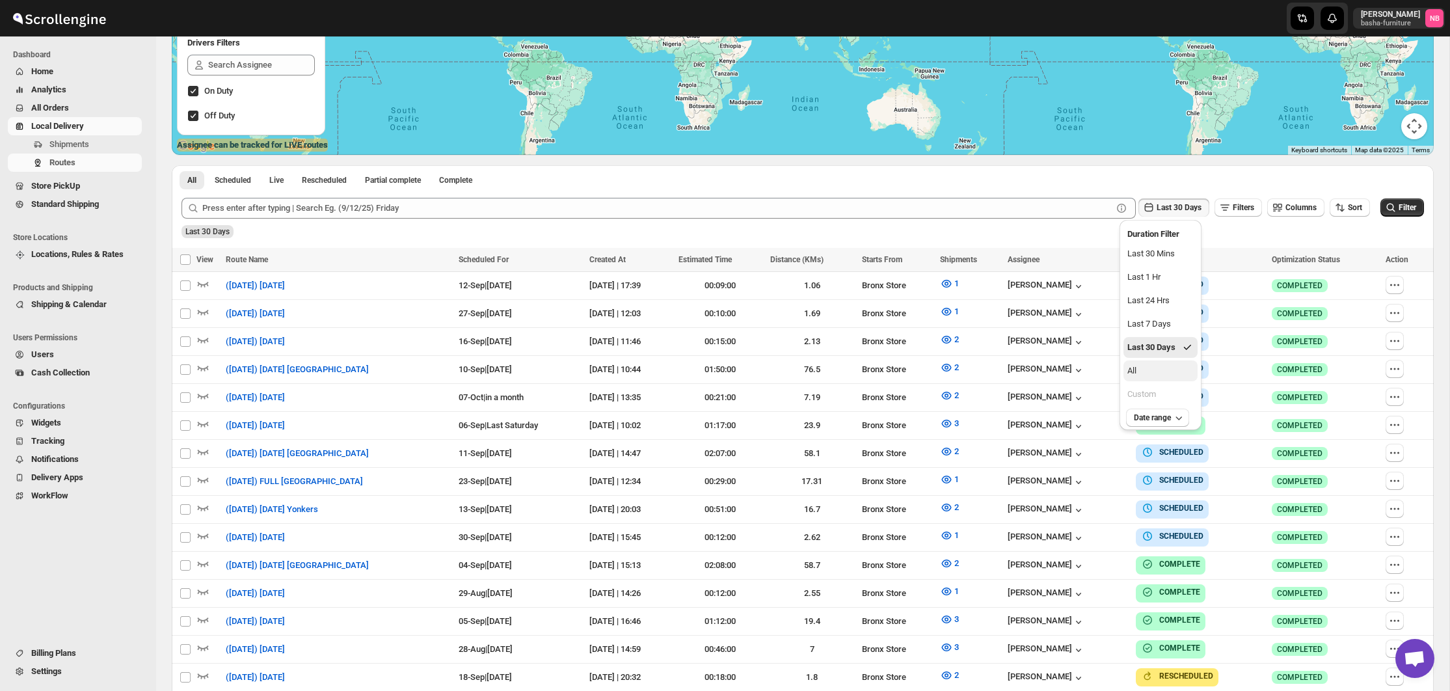
click at [1143, 376] on button "All" at bounding box center [1160, 370] width 74 height 21
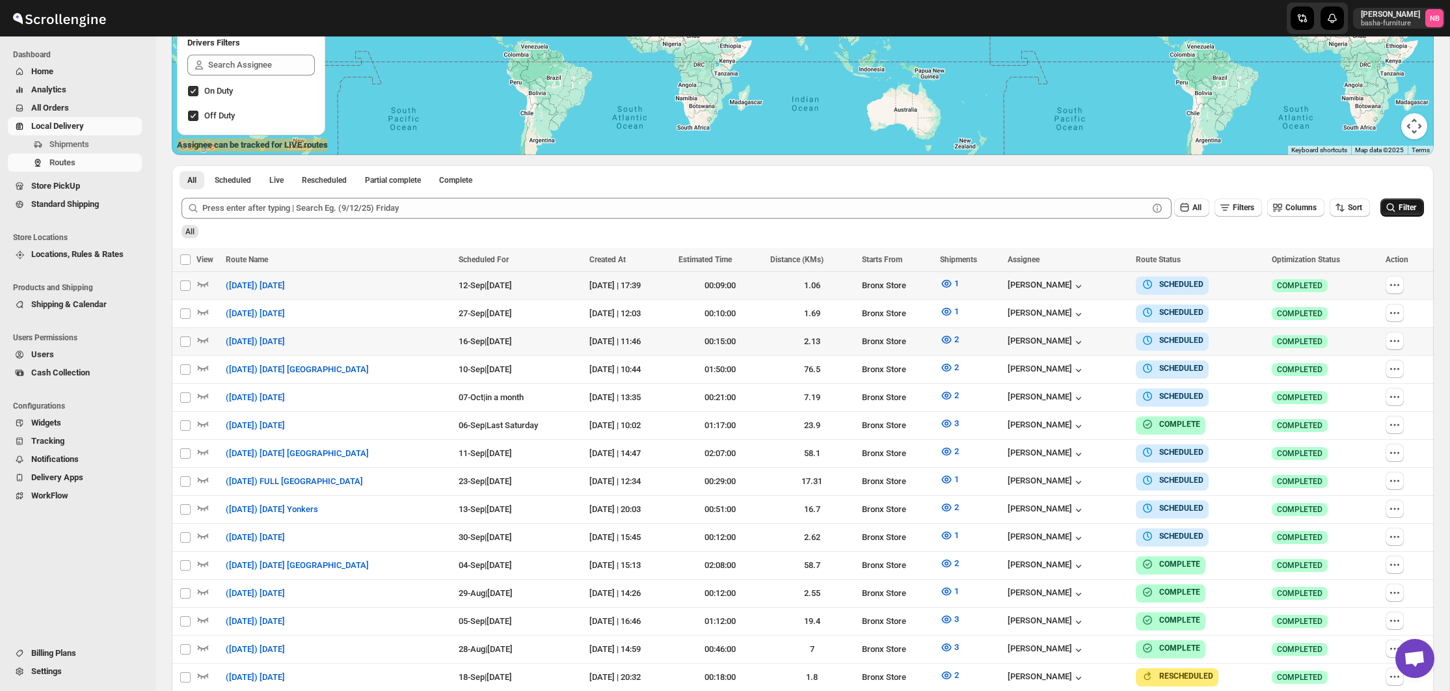
click at [1398, 209] on span "Filter" at bounding box center [1407, 207] width 18 height 9
